Goal: Find specific page/section: Find specific page/section

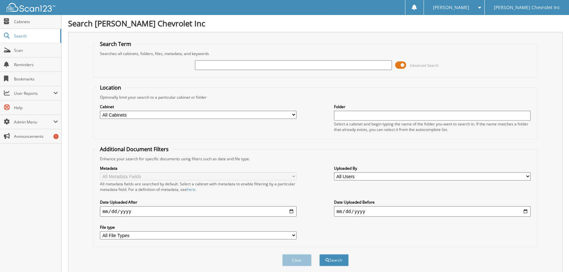
click at [402, 65] on span at bounding box center [400, 65] width 11 height 10
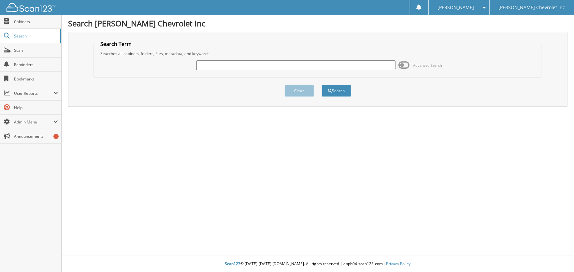
click at [281, 63] on input "text" at bounding box center [295, 65] width 199 height 10
type input "250715"
click at [322, 85] on button "Search" at bounding box center [336, 91] width 29 height 12
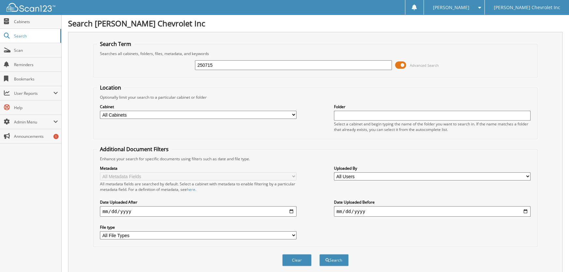
click at [397, 68] on span at bounding box center [400, 65] width 11 height 10
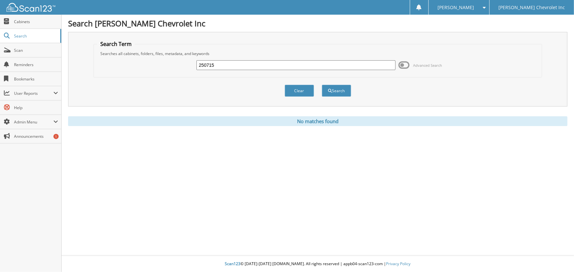
click at [229, 67] on input "250715" at bounding box center [295, 65] width 199 height 10
type input "250717"
click at [322, 85] on button "Search" at bounding box center [336, 91] width 29 height 12
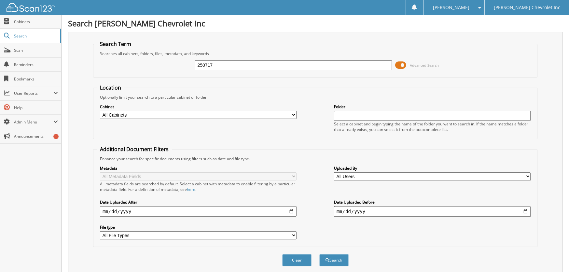
type input "f250717"
drag, startPoint x: 224, startPoint y: 64, endPoint x: 117, endPoint y: 58, distance: 106.9
click at [124, 62] on div "f250717 Advanced Search" at bounding box center [315, 65] width 437 height 18
